Goal: Task Accomplishment & Management: Manage account settings

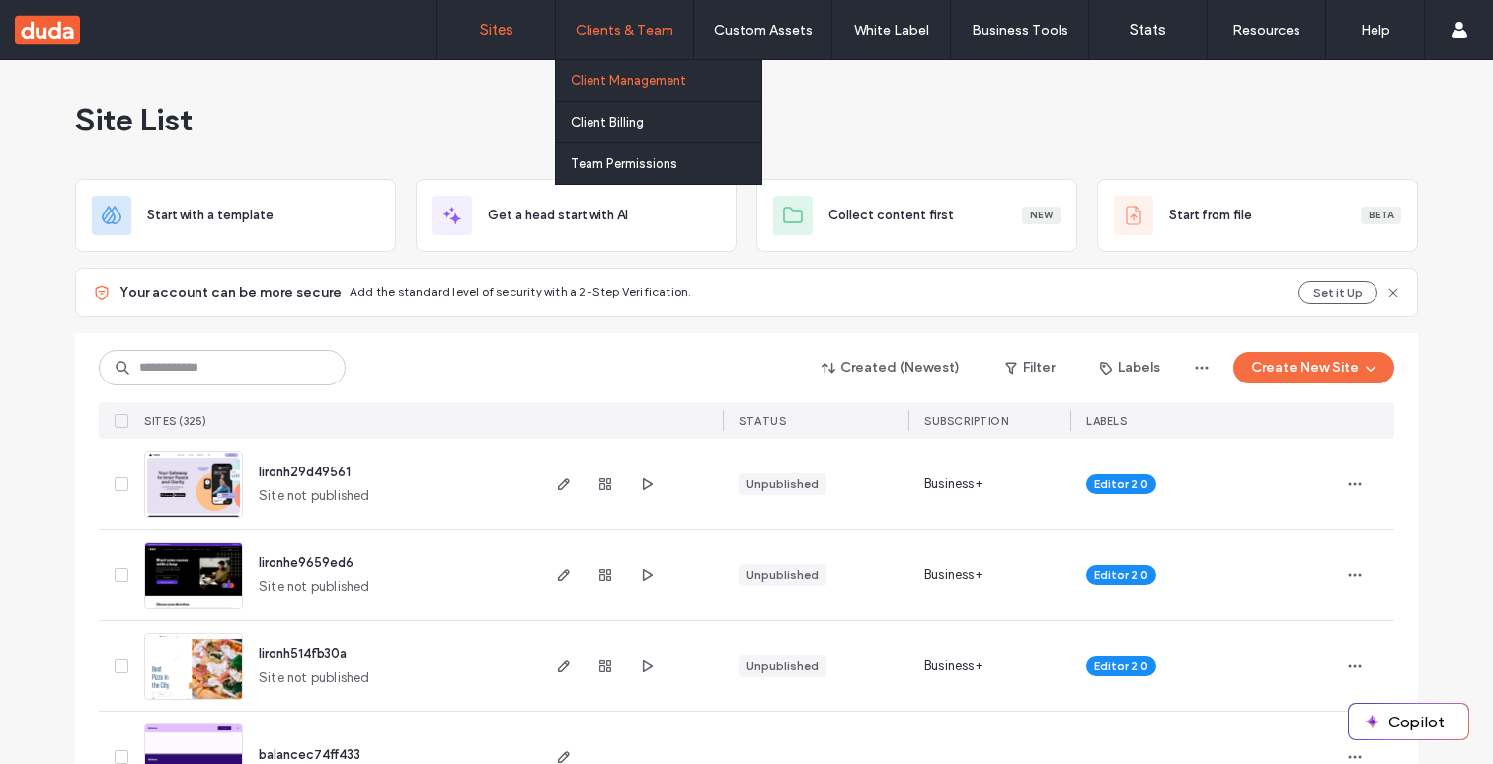
click at [623, 84] on label "Client Management" at bounding box center [629, 80] width 116 height 15
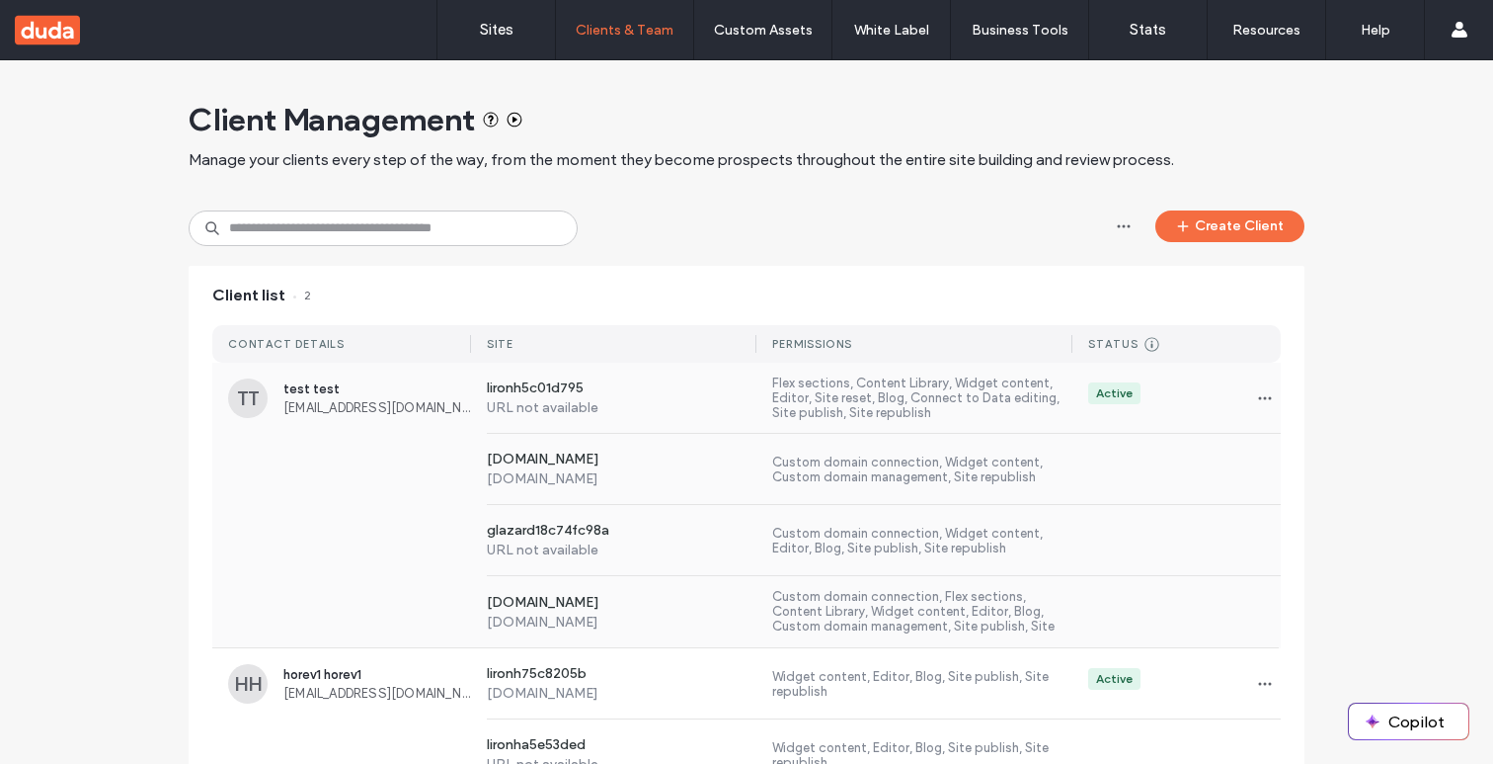
click at [396, 392] on span "test test" at bounding box center [377, 388] width 188 height 15
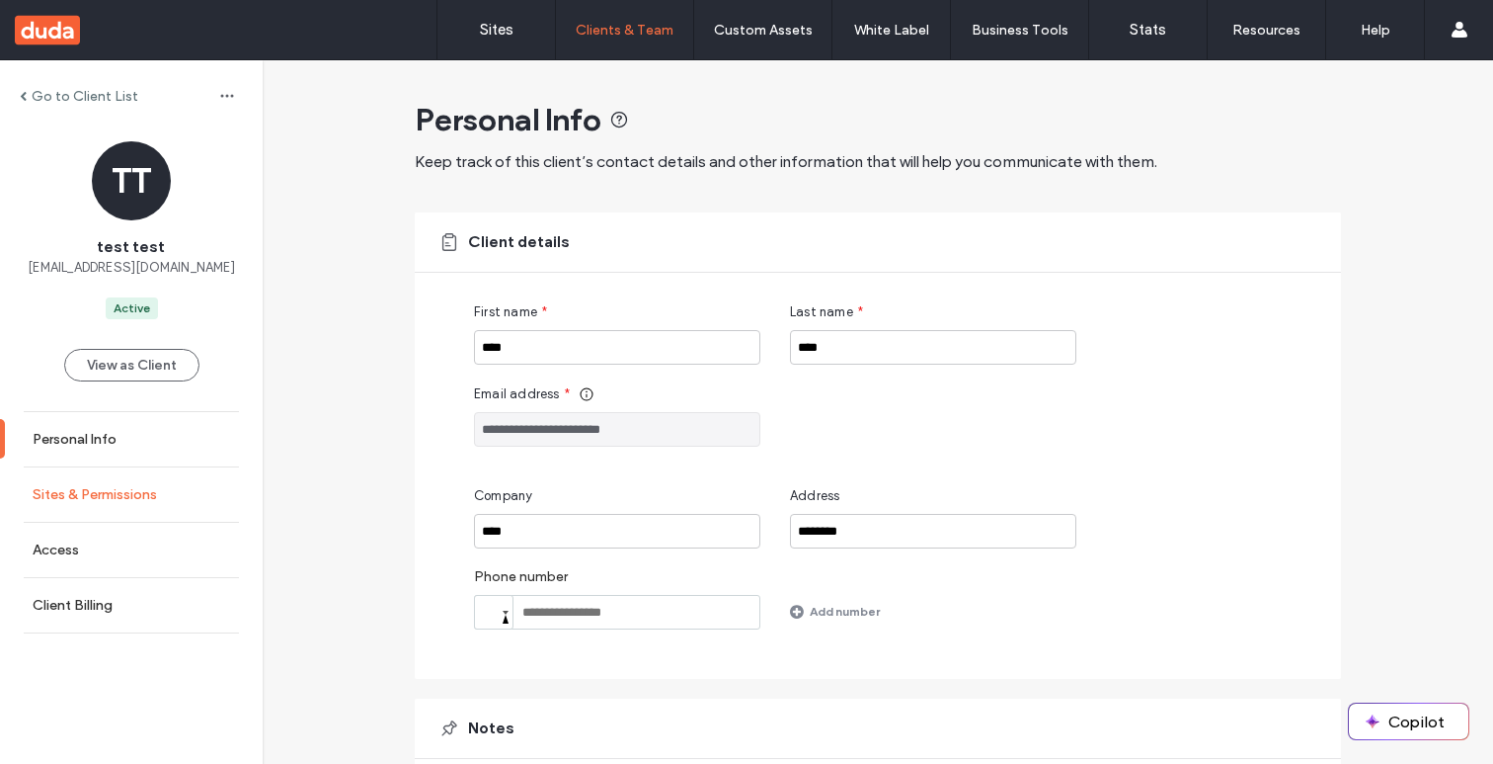
click at [153, 486] on label "Sites & Permissions" at bounding box center [95, 494] width 124 height 17
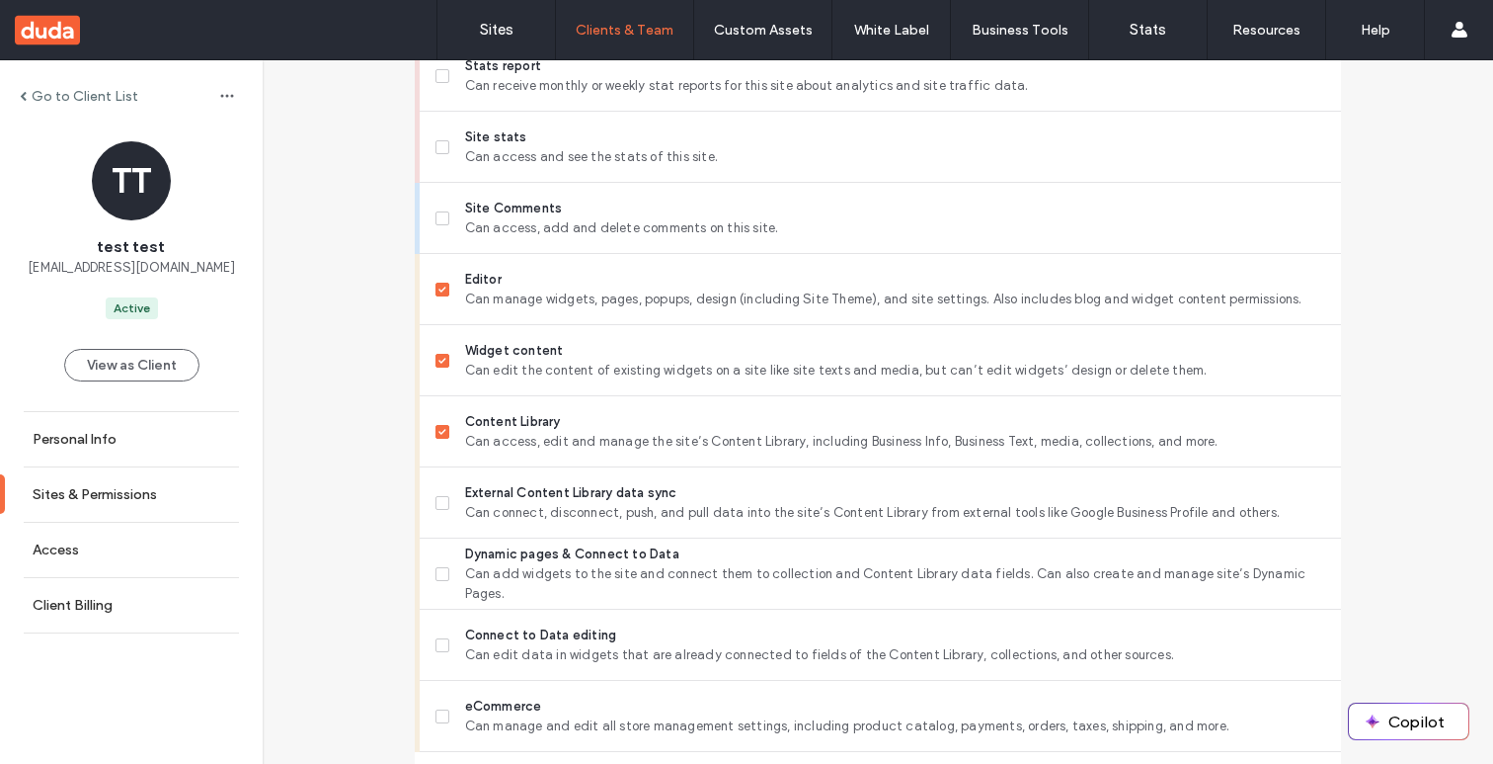
scroll to position [1719, 0]
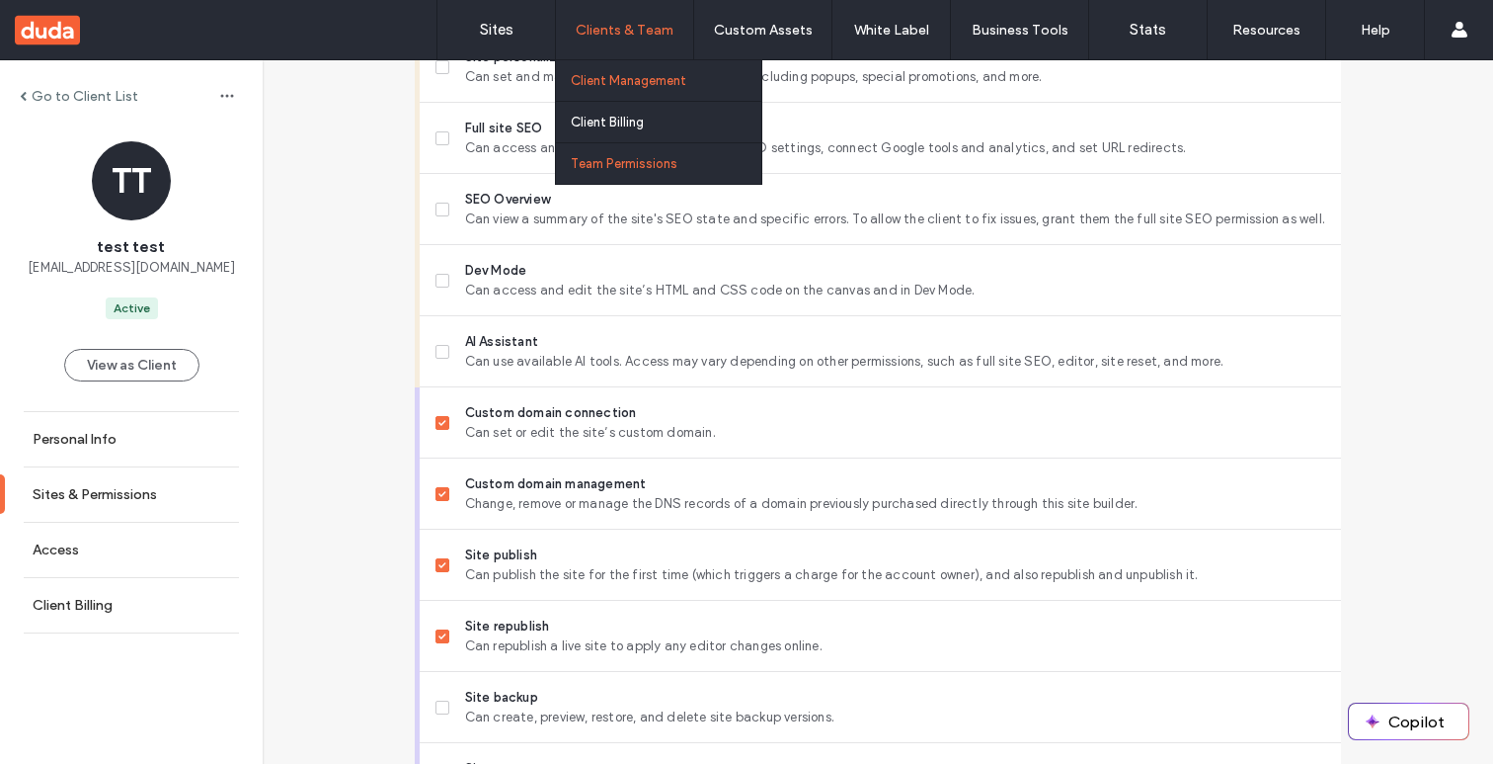
click at [609, 168] on label "Team Permissions" at bounding box center [624, 163] width 107 height 15
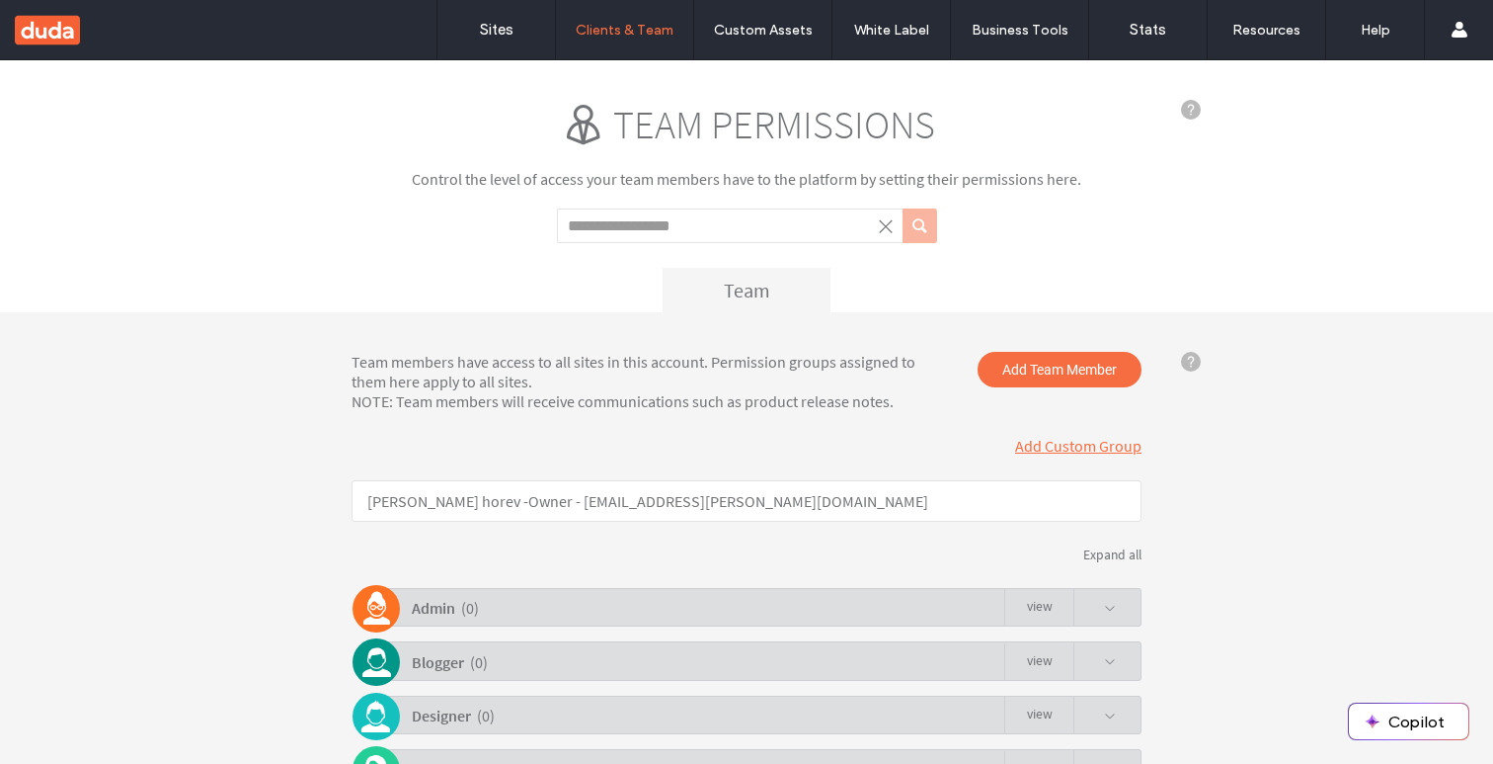
scroll to position [191, 0]
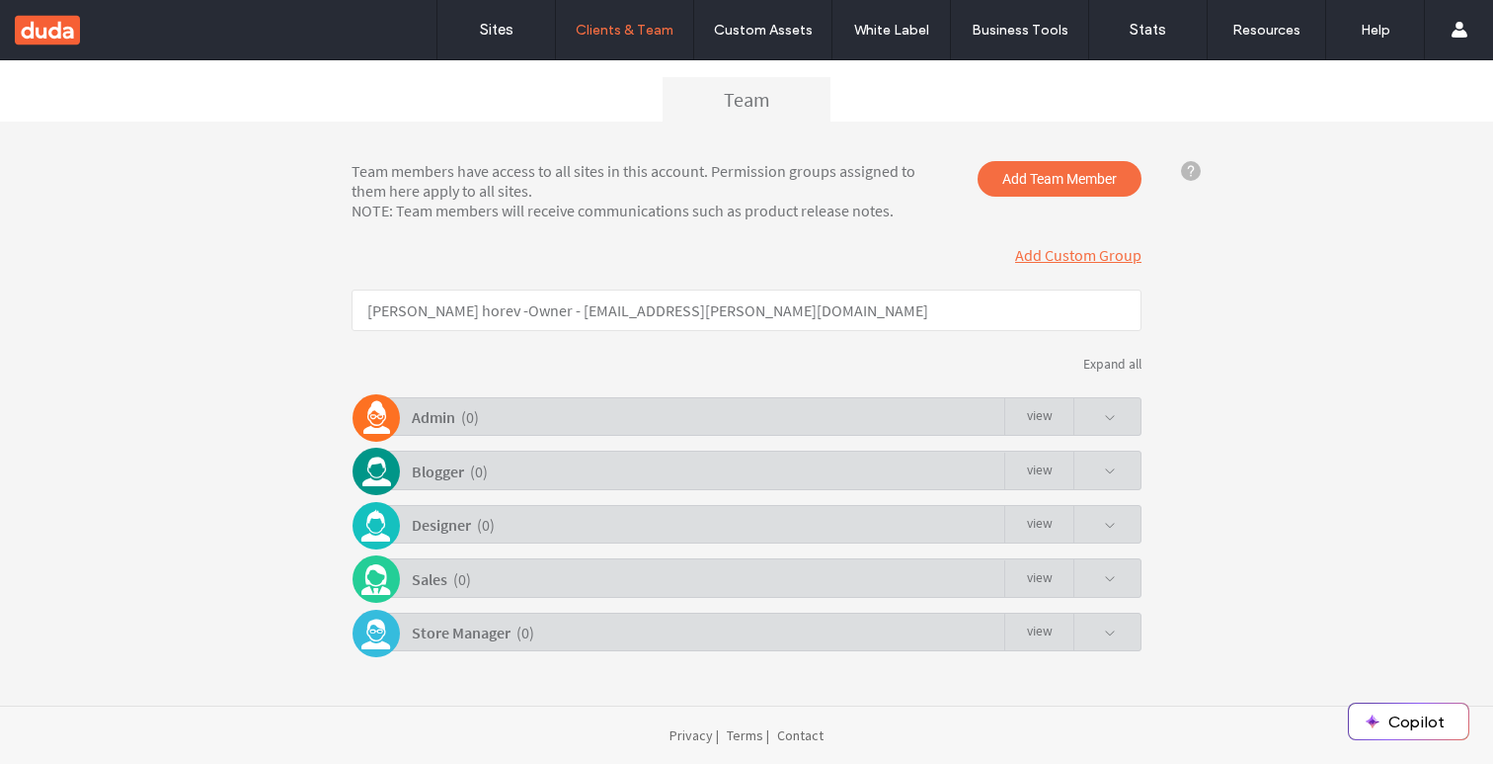
click at [825, 419] on div "Admin ( 0 ) view" at bounding box center [752, 416] width 780 height 39
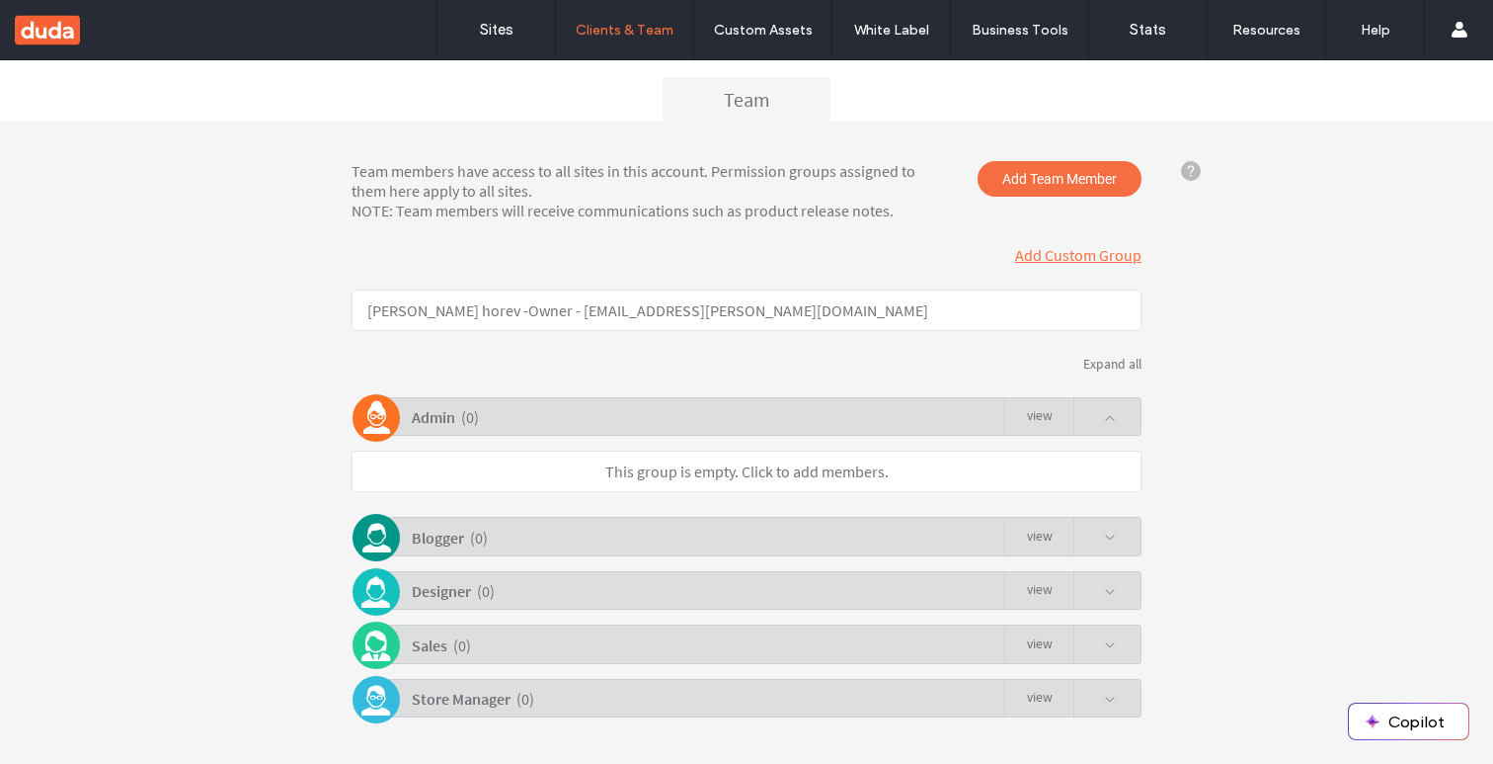
click link "view"
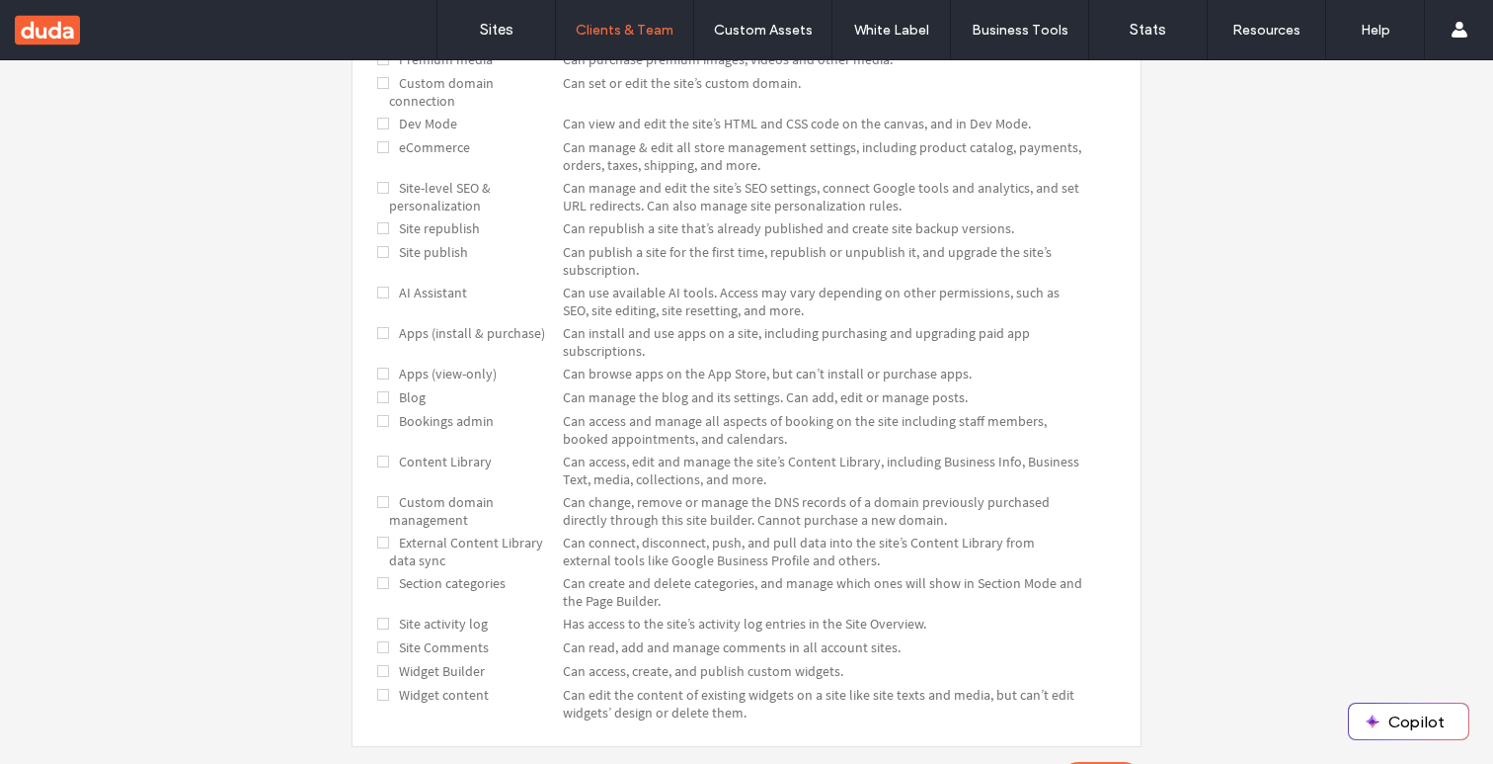
scroll to position [759, 0]
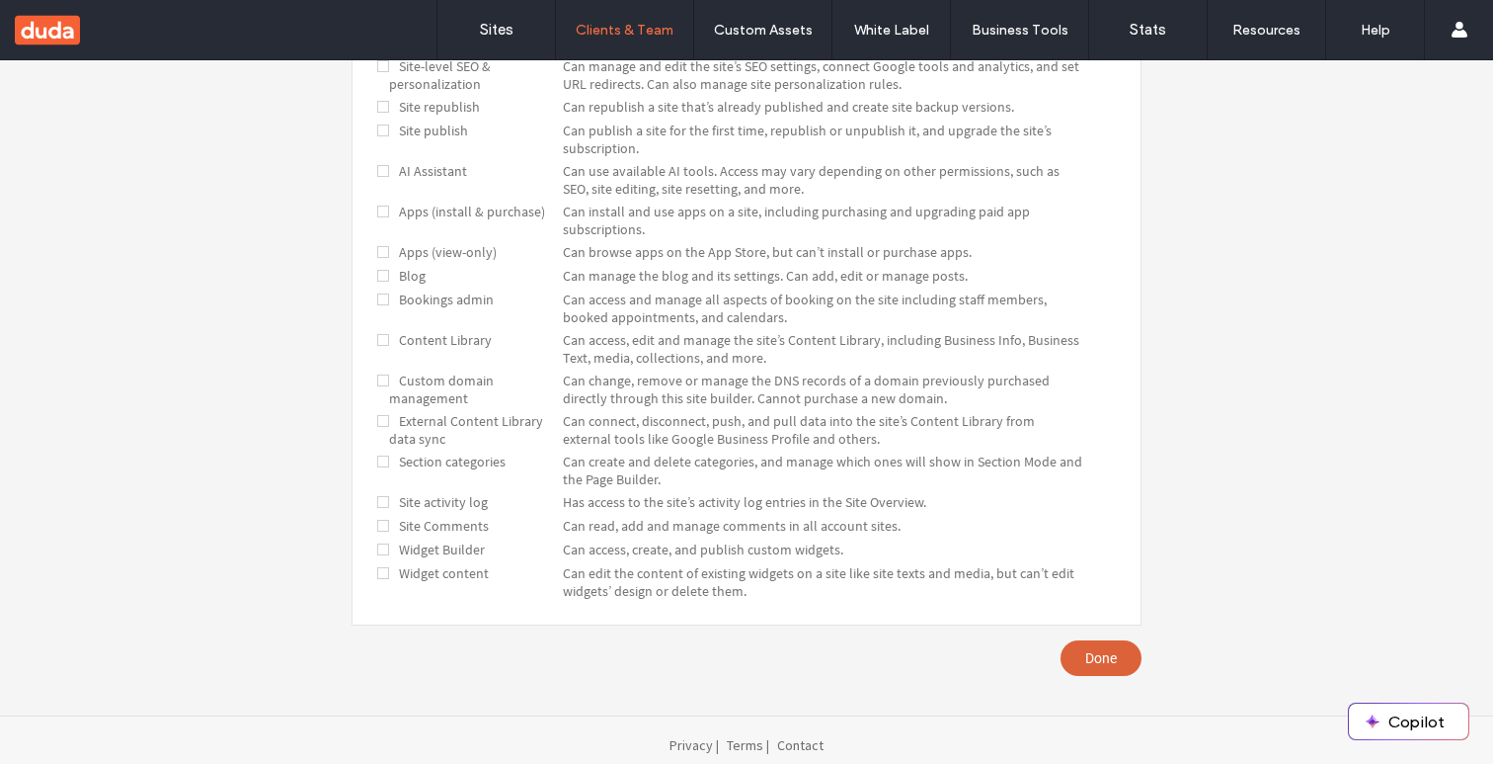
click link "Done"
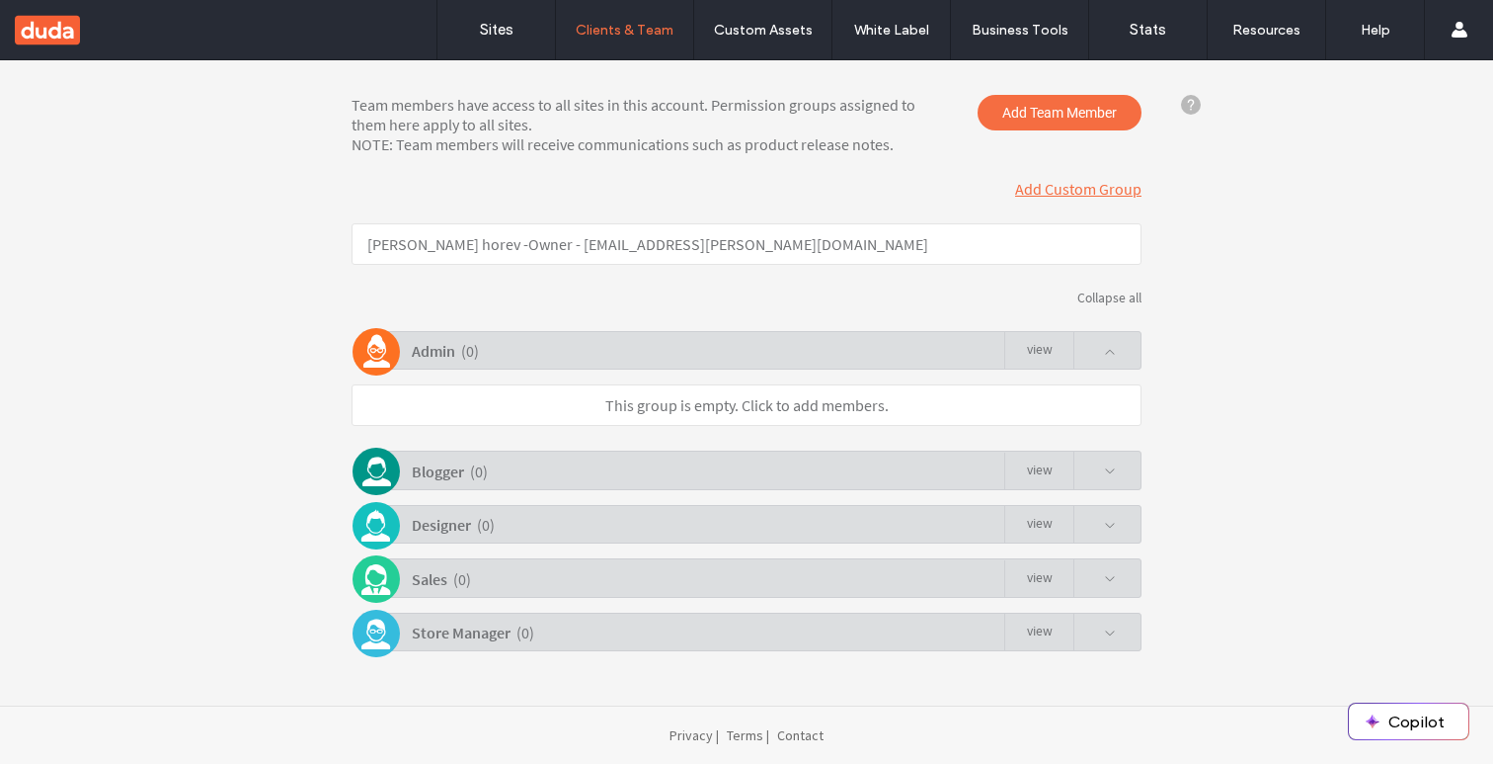
click link "view"
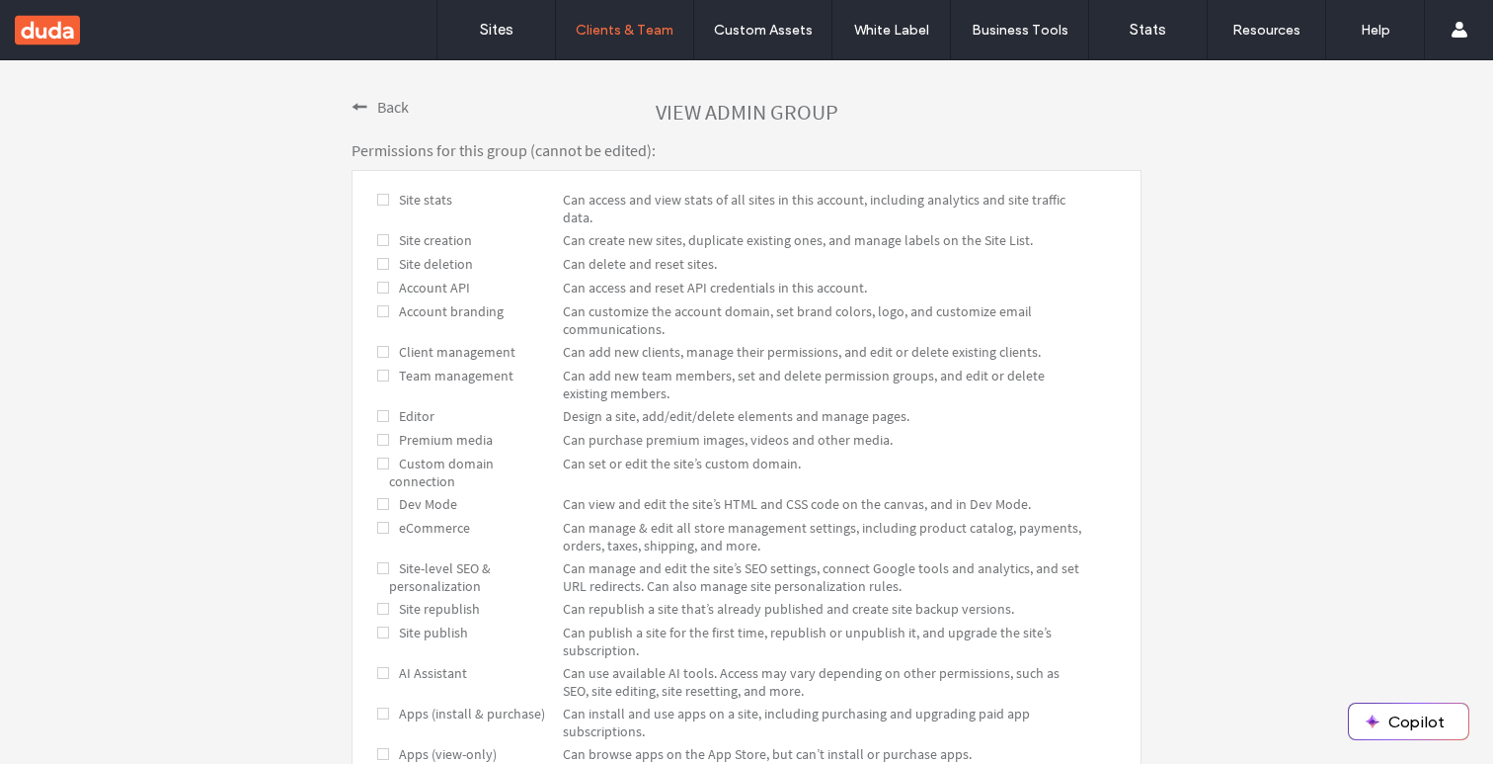
click at [377, 109] on span "Back" at bounding box center [393, 107] width 32 height 20
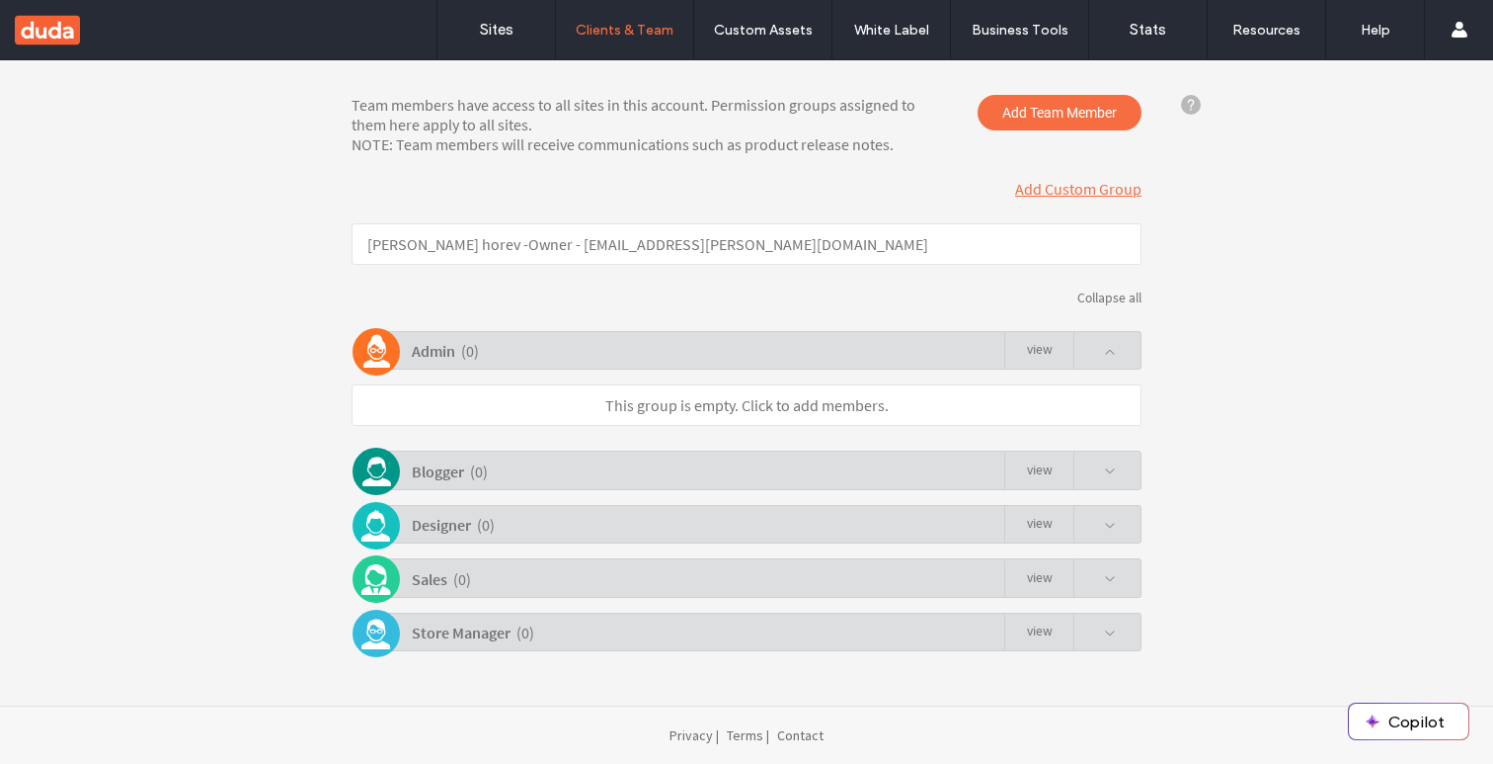
click at [1106, 355] on span at bounding box center [1110, 352] width 12 height 12
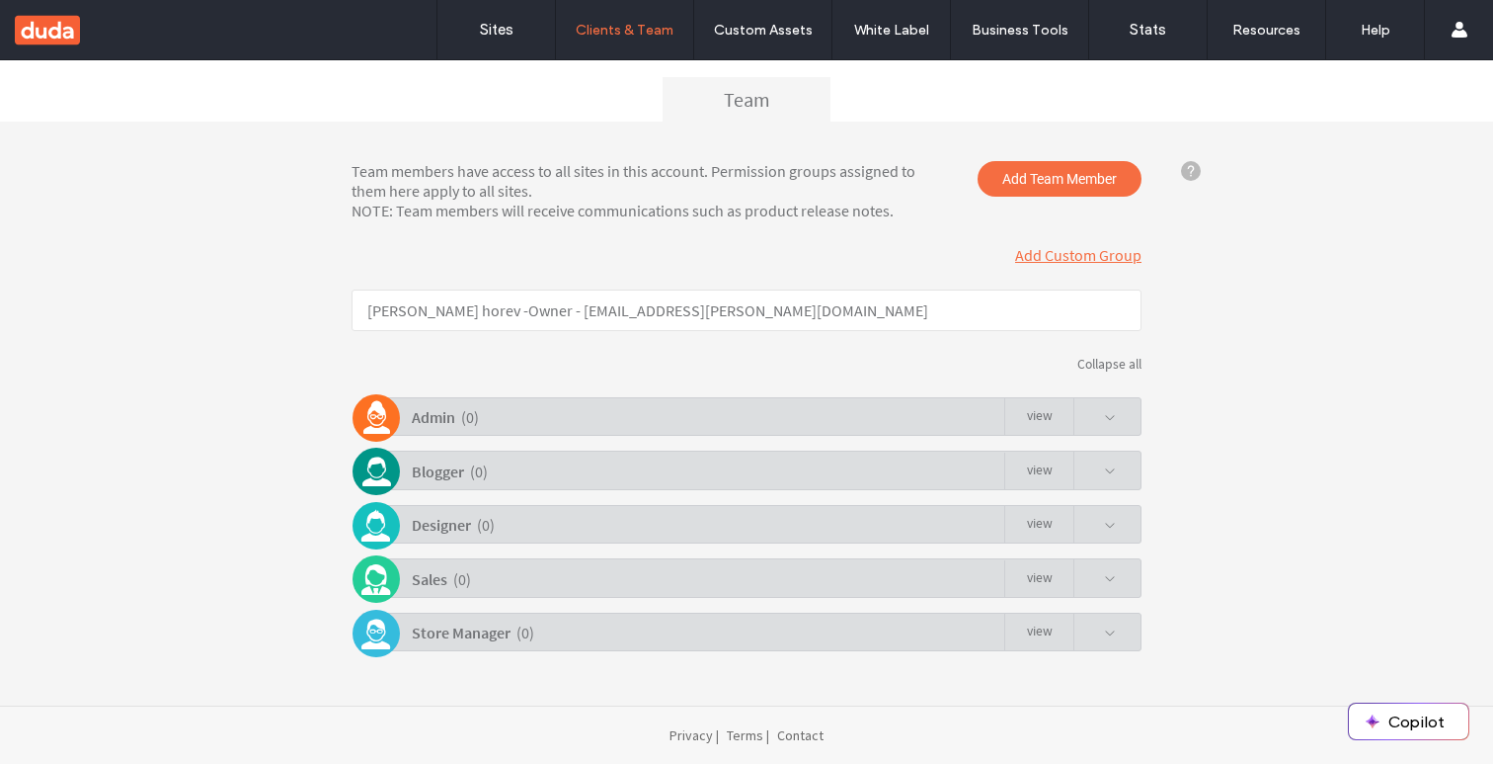
scroll to position [191, 0]
